Goal: Task Accomplishment & Management: Use online tool/utility

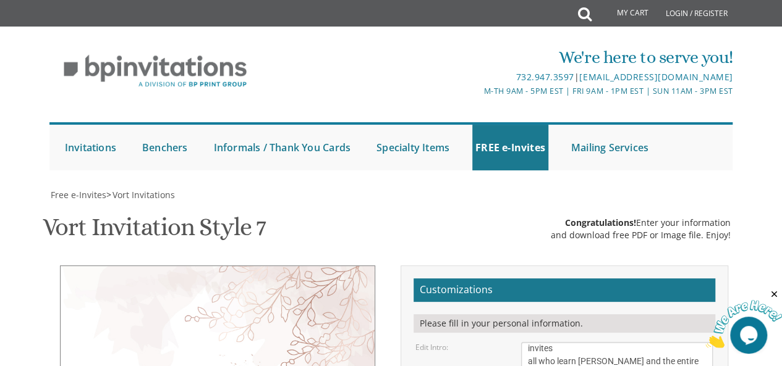
scroll to position [26, 0]
drag, startPoint x: 539, startPoint y: 91, endPoint x: 573, endPoint y: 64, distance: 44.0
click at [573, 342] on textarea "With much gratitude to Hashem We would like to invite you to The vort of our de…" at bounding box center [617, 365] width 192 height 46
click at [559, 342] on textarea "With much gratitude to Hashem We would like to invite you to The vort of our de…" at bounding box center [617, 365] width 192 height 46
type textarea "Chaburah Lomdei [PERSON_NAME] invites all Lomdei [PERSON_NAME] and the entire K…"
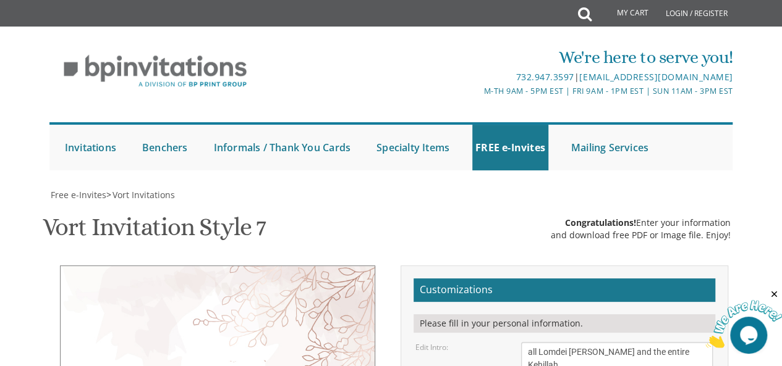
select select "40px"
